Goal: Information Seeking & Learning: Check status

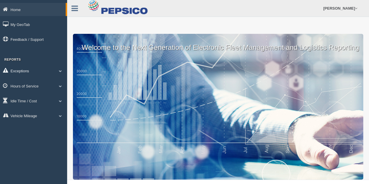
click at [61, 71] on span at bounding box center [61, 70] width 8 height 3
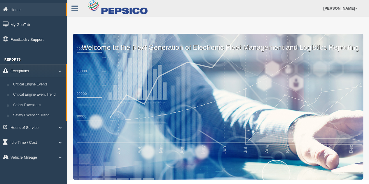
click at [61, 71] on span at bounding box center [58, 70] width 8 height 3
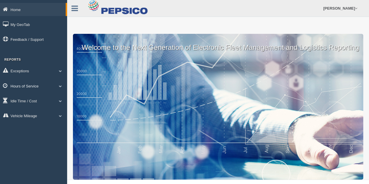
click at [58, 84] on link "Hours of Service" at bounding box center [33, 85] width 67 height 13
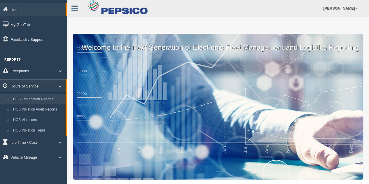
click at [49, 101] on link "HOS Explanation Reports" at bounding box center [37, 99] width 55 height 10
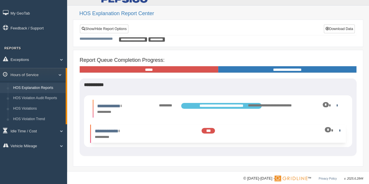
scroll to position [18, 0]
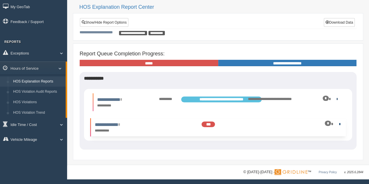
click at [338, 124] on link at bounding box center [338, 124] width 4 height 4
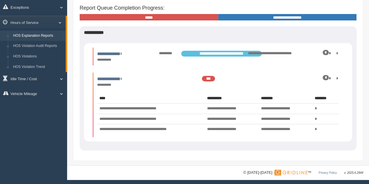
scroll to position [64, 0]
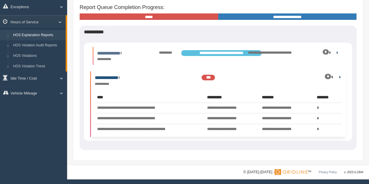
click at [106, 77] on link "**********" at bounding box center [107, 77] width 25 height 4
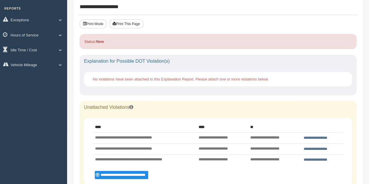
scroll to position [87, 0]
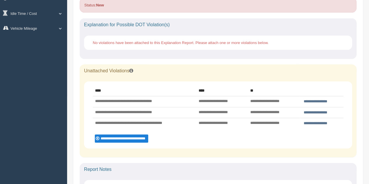
click at [113, 139] on input "**********" at bounding box center [121, 138] width 53 height 8
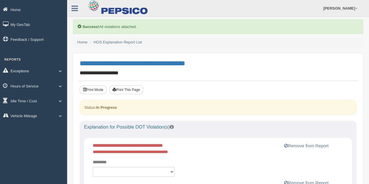
click at [33, 71] on link "Exceptions" at bounding box center [33, 70] width 67 height 13
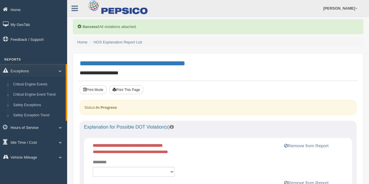
click at [24, 126] on link "Hours of Service" at bounding box center [33, 127] width 67 height 13
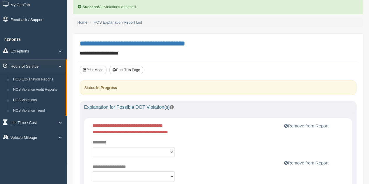
scroll to position [29, 0]
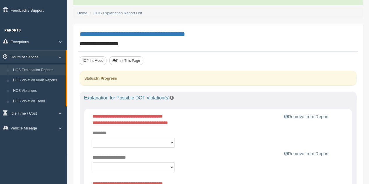
click at [31, 70] on link "HOS Explanation Reports" at bounding box center [37, 70] width 55 height 10
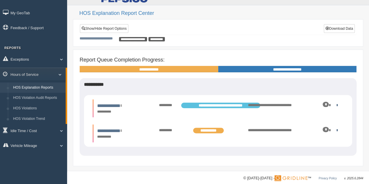
scroll to position [18, 0]
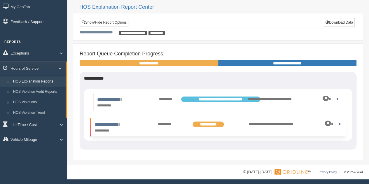
click at [335, 124] on div "*" at bounding box center [323, 124] width 36 height 6
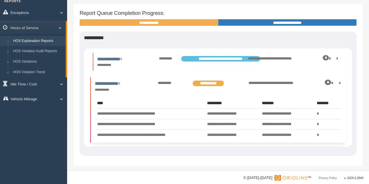
scroll to position [64, 0]
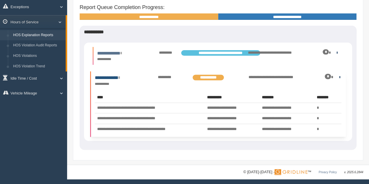
click at [120, 78] on link "**********" at bounding box center [107, 77] width 25 height 4
